Goal: Complete application form

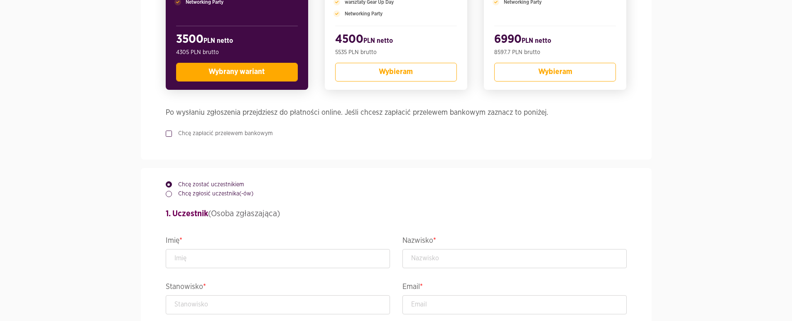
scroll to position [303, 0]
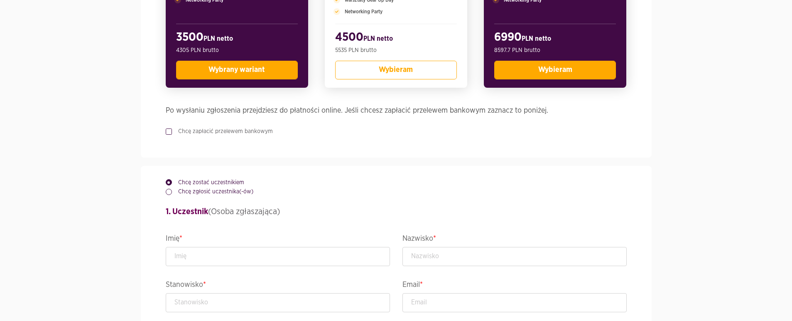
click at [541, 79] on button "Wybieram" at bounding box center [555, 70] width 122 height 19
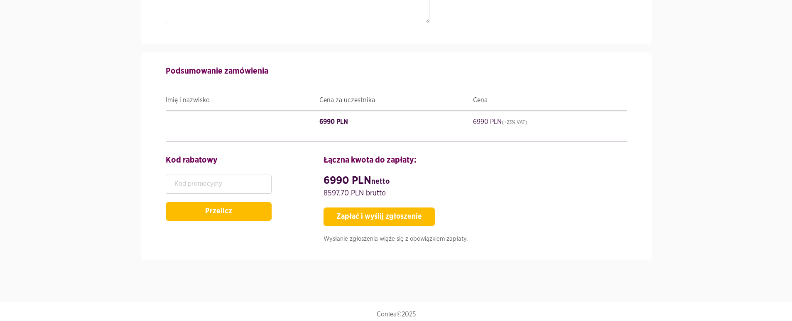
scroll to position [1341, 0]
click at [224, 184] on input "text" at bounding box center [219, 184] width 106 height 19
paste input "VENDOR2025"
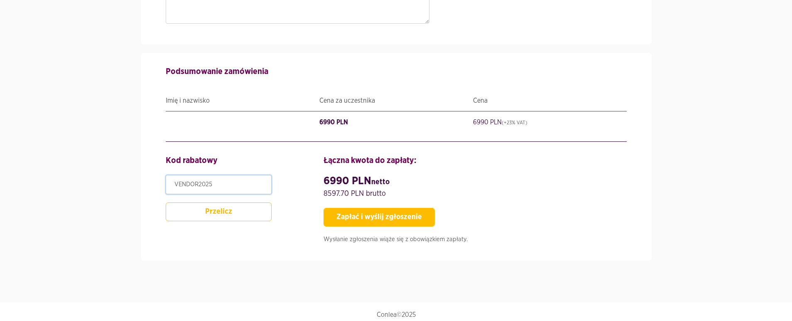
type input "VENDOR2025"
click at [209, 206] on button "Przelicz" at bounding box center [219, 211] width 106 height 19
